Goal: Find specific page/section: Find specific page/section

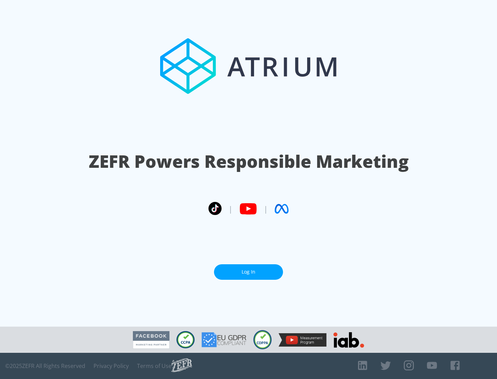
click at [248, 269] on link "Log In" at bounding box center [248, 273] width 69 height 16
